Goal: Ask a question

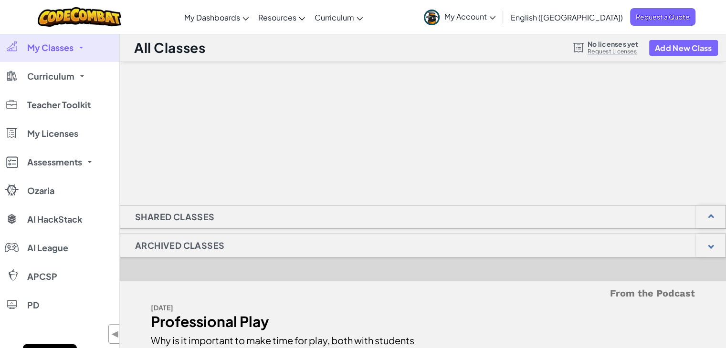
click at [349, 205] on div "Shared Classes" at bounding box center [423, 217] width 606 height 24
click at [712, 214] on div at bounding box center [711, 217] width 30 height 23
click at [713, 213] on div at bounding box center [711, 217] width 30 height 23
click at [619, 52] on link "Request Licenses" at bounding box center [612, 52] width 51 height 8
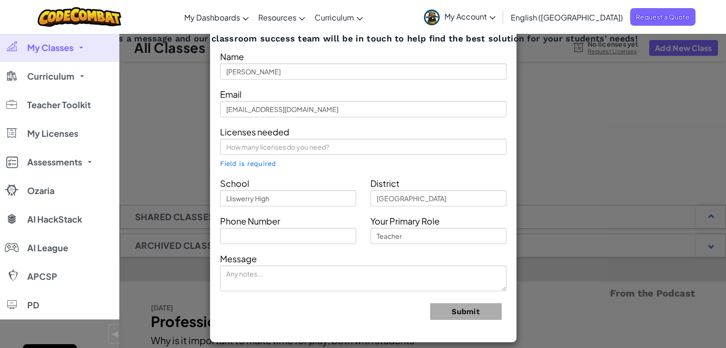
click at [521, 63] on div "Contact Our Classroom Team Send us a message and our classroom success team wil…" at bounding box center [363, 174] width 726 height 348
click at [422, 21] on div "Toggle navigation My Dashboards CodeCombat Teacher Dashboard Ozaria Teacher Das…" at bounding box center [363, 17] width 730 height 34
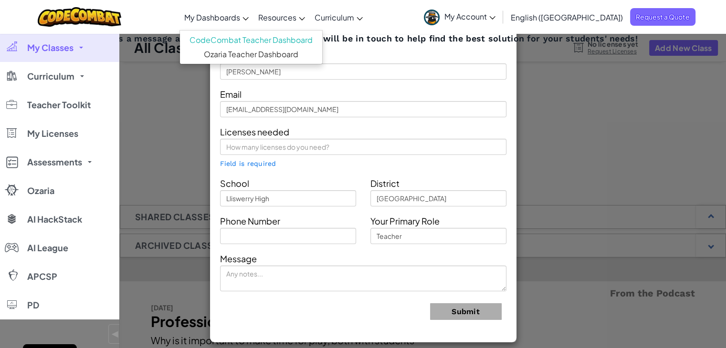
click at [240, 17] on span "My Dashboards" at bounding box center [212, 17] width 56 height 10
click at [250, 39] on link "CodeCombat Teacher Dashboard" at bounding box center [251, 40] width 142 height 14
drag, startPoint x: 191, startPoint y: 220, endPoint x: 182, endPoint y: 219, distance: 9.6
click at [182, 219] on div "Contact Our Classroom Team Send us a message and our classroom success team wil…" at bounding box center [363, 174] width 726 height 348
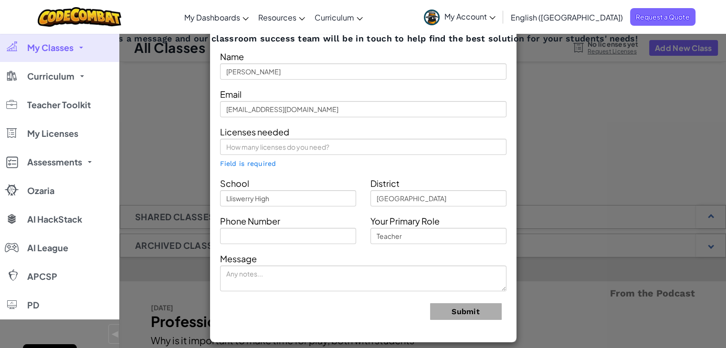
click at [173, 161] on div "Contact Our Classroom Team Send us a message and our classroom success team wil…" at bounding box center [363, 174] width 726 height 348
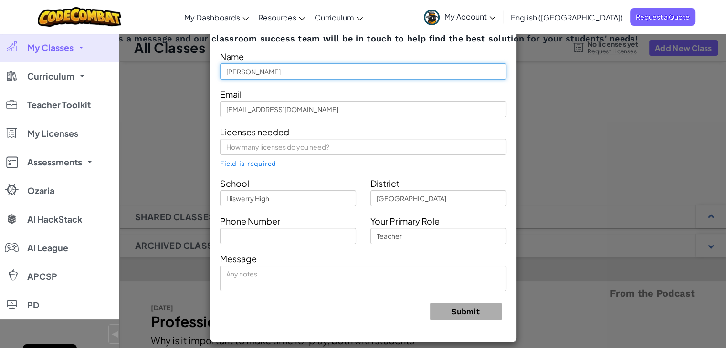
drag, startPoint x: 431, startPoint y: 67, endPoint x: 432, endPoint y: 62, distance: 5.7
click at [432, 62] on div "Name [PERSON_NAME]" at bounding box center [363, 64] width 301 height 31
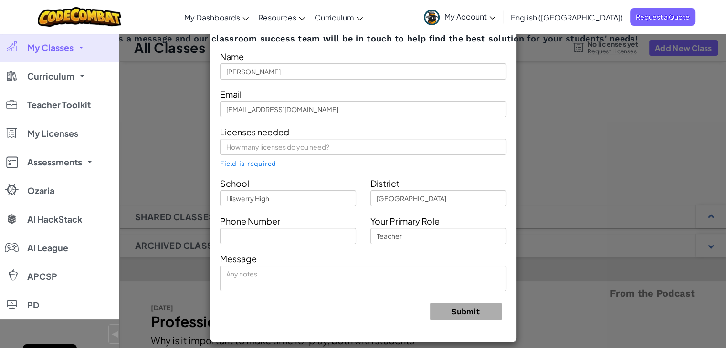
click at [432, 59] on div "Name [PERSON_NAME]" at bounding box center [363, 64] width 301 height 31
click at [434, 57] on div "Name [PERSON_NAME]" at bounding box center [363, 64] width 301 height 31
click at [594, 41] on span "Send us a message and our classroom success team will be in touch to help find …" at bounding box center [362, 38] width 549 height 11
click at [597, 50] on div "Contact Our Classroom Team Send us a message and our classroom success team wil…" at bounding box center [363, 174] width 726 height 348
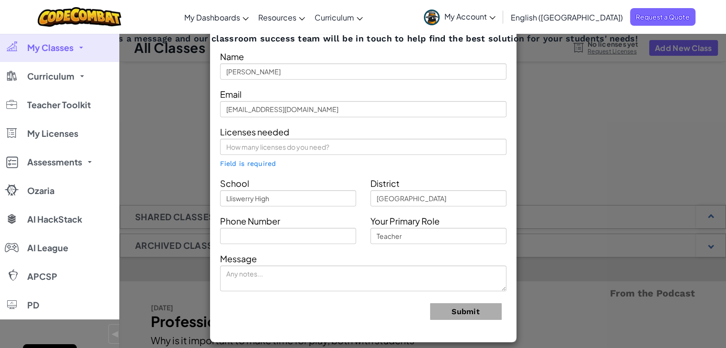
click at [420, 54] on div "Name [PERSON_NAME]" at bounding box center [363, 64] width 301 height 31
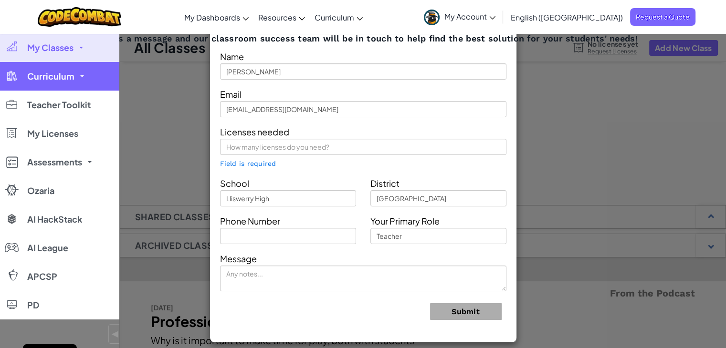
click at [32, 70] on link "Curriculum" at bounding box center [59, 76] width 119 height 29
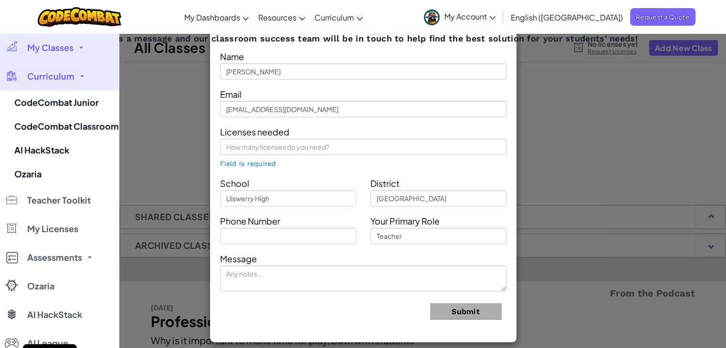
click at [50, 53] on link "My Classes" at bounding box center [59, 47] width 119 height 29
